Goal: Book appointment/travel/reservation

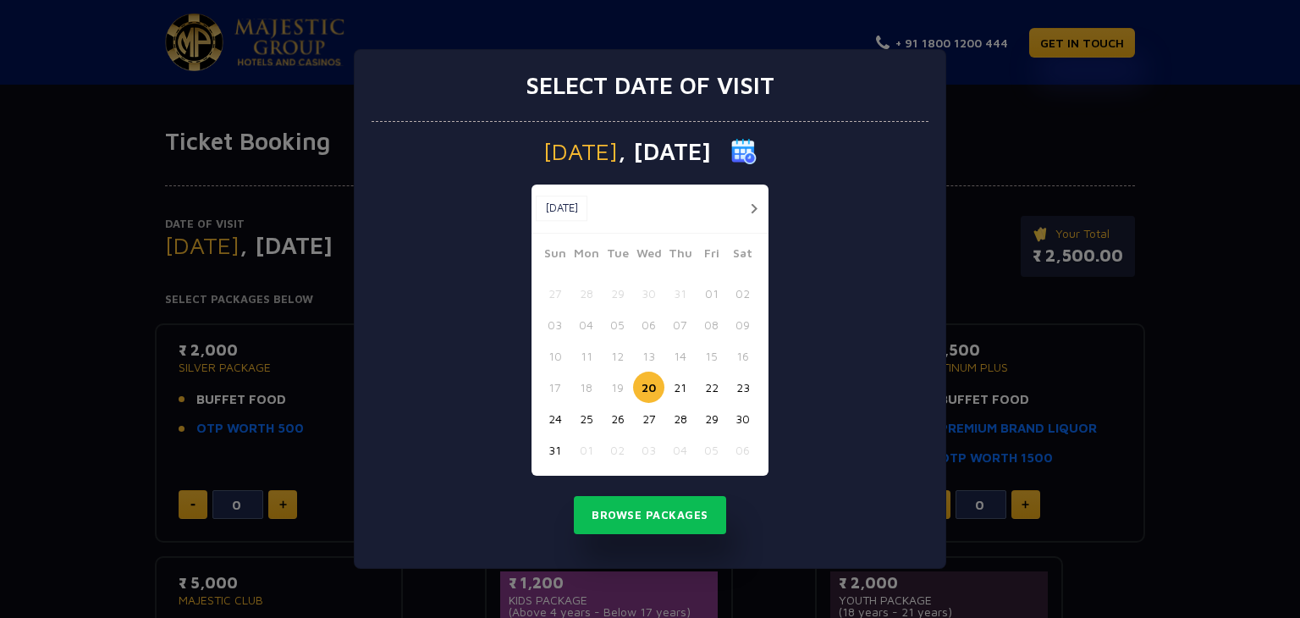
click at [713, 384] on button "22" at bounding box center [711, 387] width 31 height 31
click at [646, 515] on button "Browse Packages" at bounding box center [650, 515] width 152 height 39
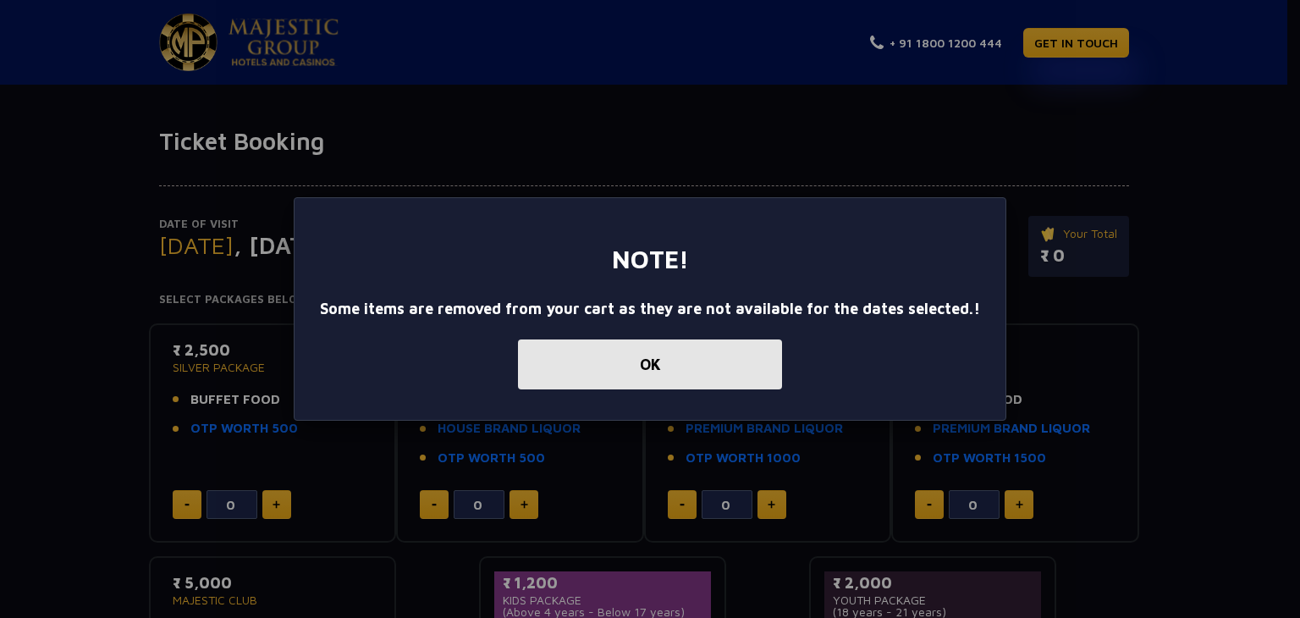
click at [653, 361] on button "OK" at bounding box center [650, 364] width 264 height 50
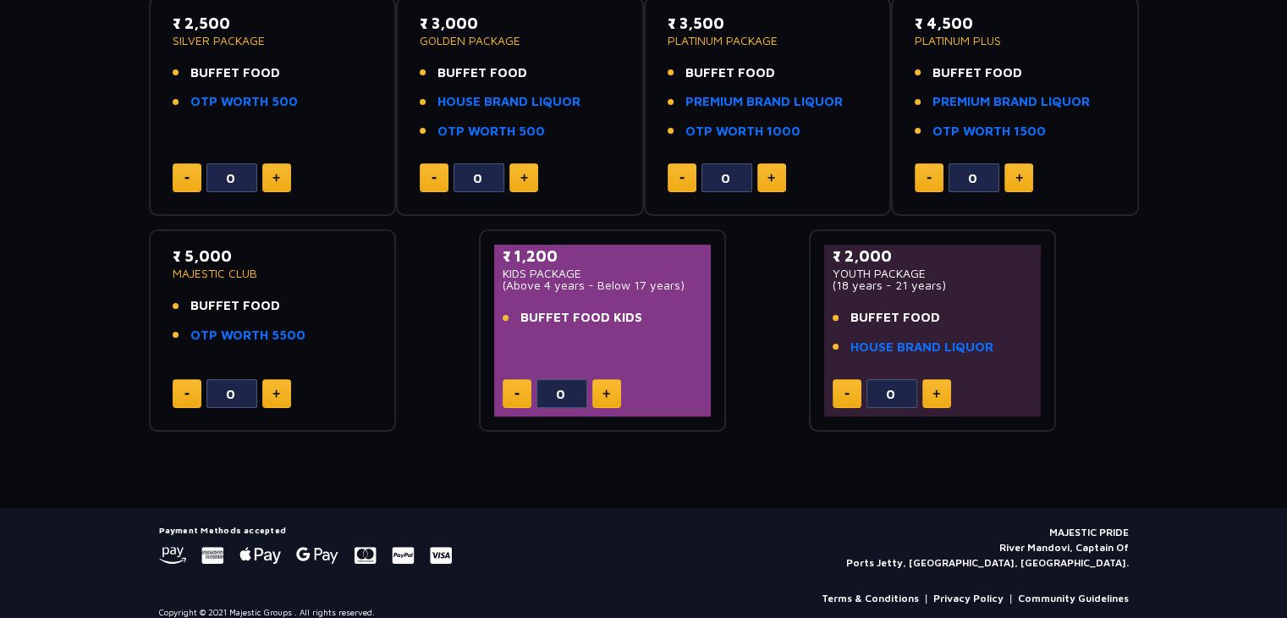
scroll to position [343, 0]
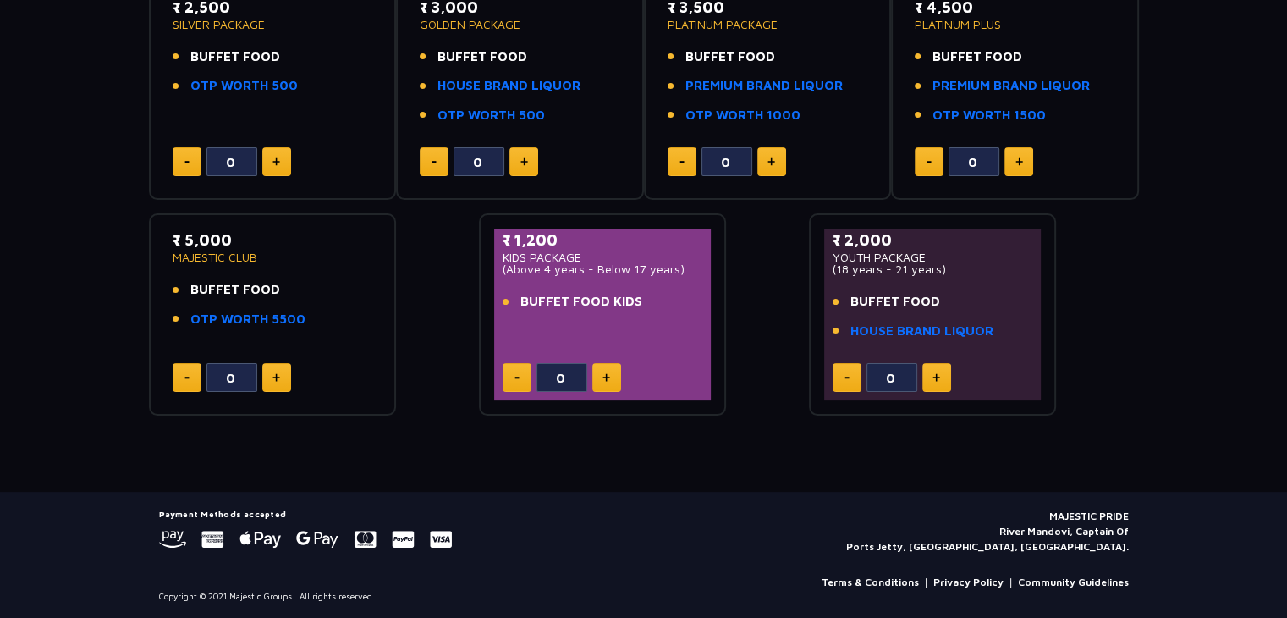
click at [274, 377] on img at bounding box center [277, 377] width 8 height 8
type input "1"
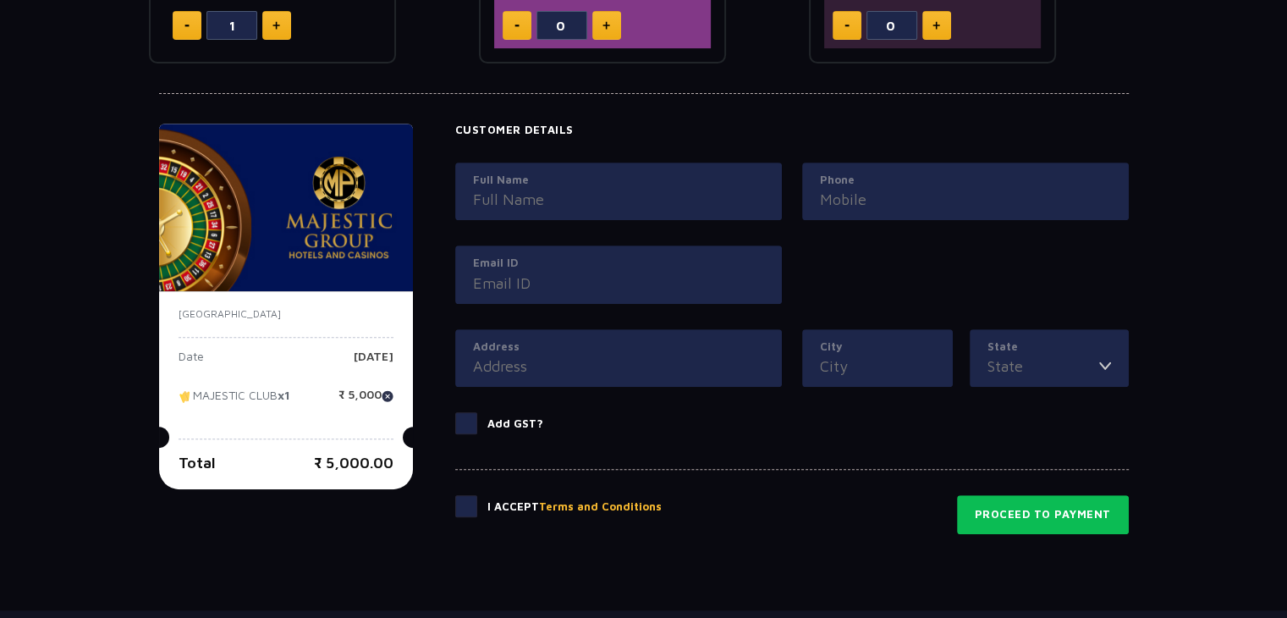
scroll to position [766, 0]
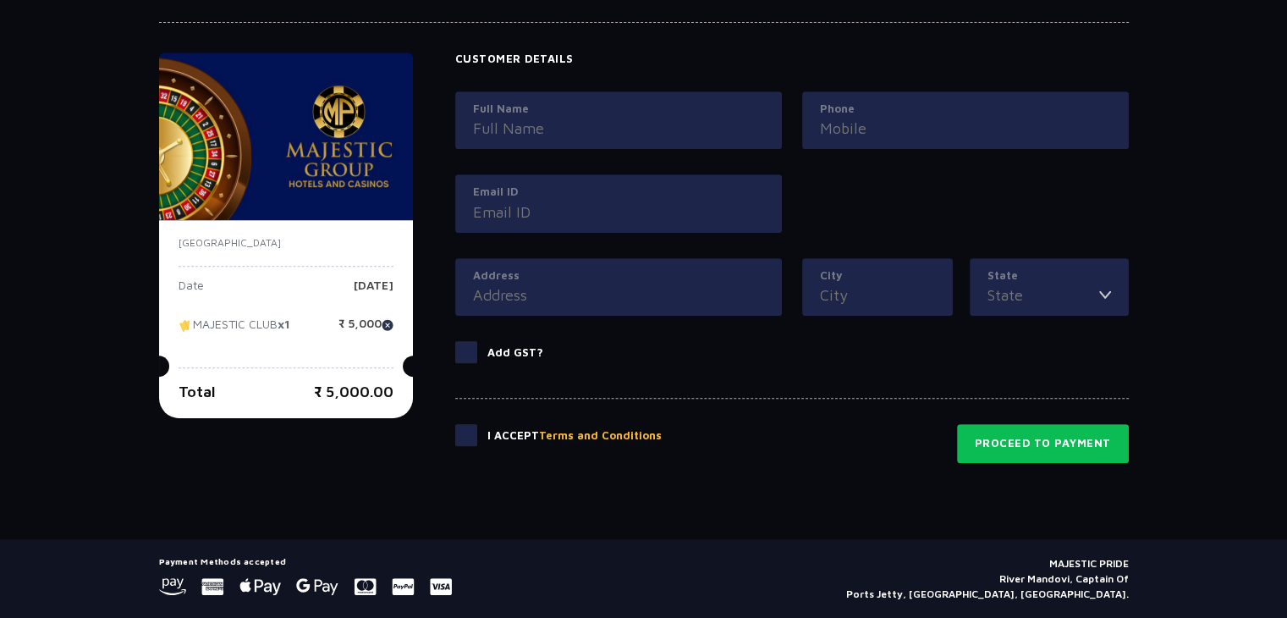
click at [574, 123] on input "Full Name" at bounding box center [618, 128] width 291 height 23
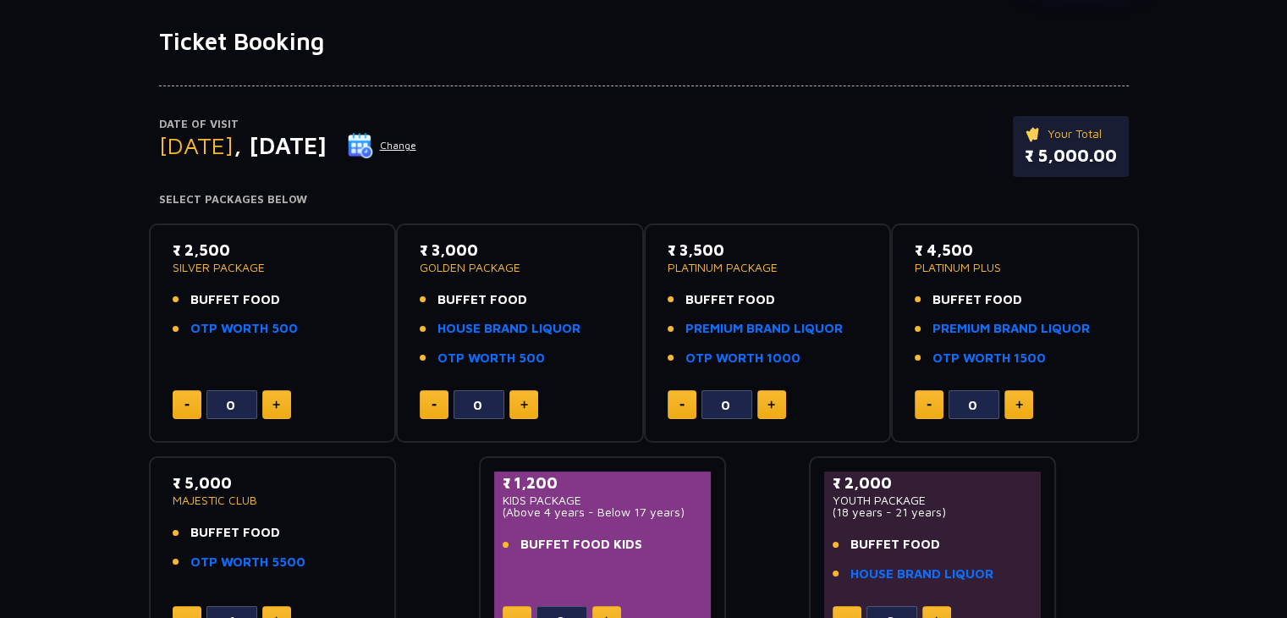
scroll to position [0, 0]
